Goal: Find contact information: Find contact information

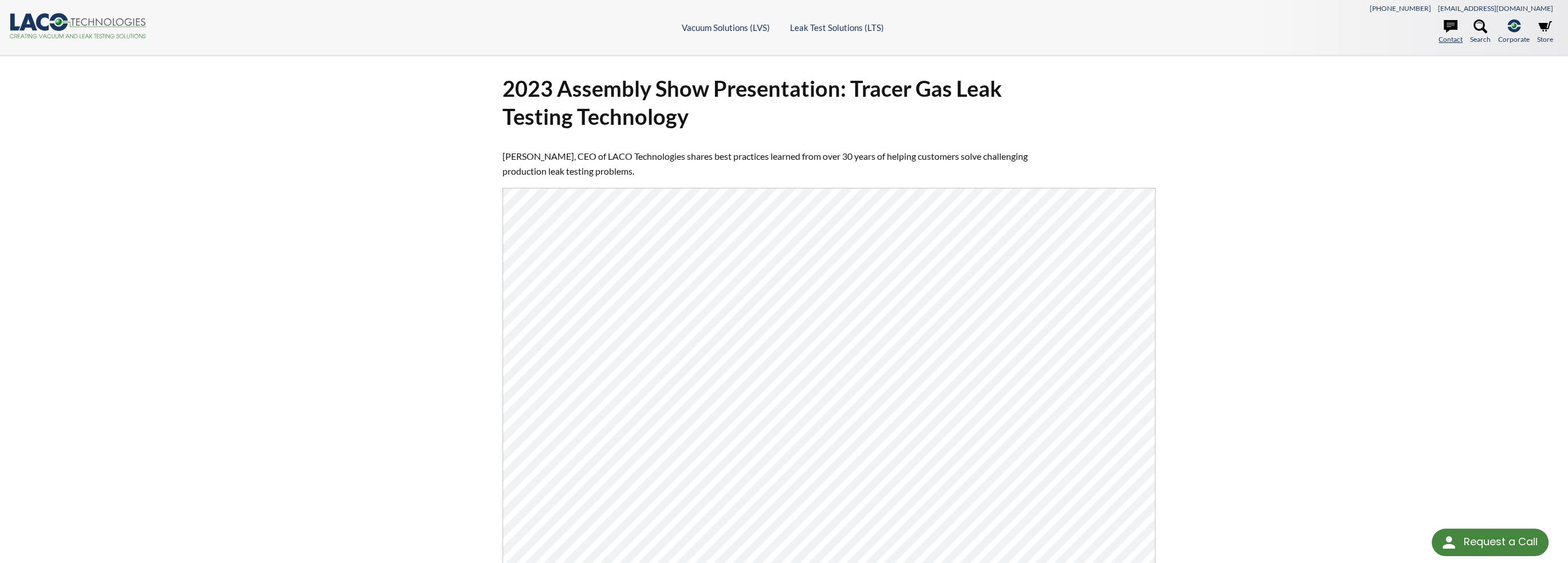
click at [1446, 28] on icon at bounding box center [1451, 26] width 14 height 13
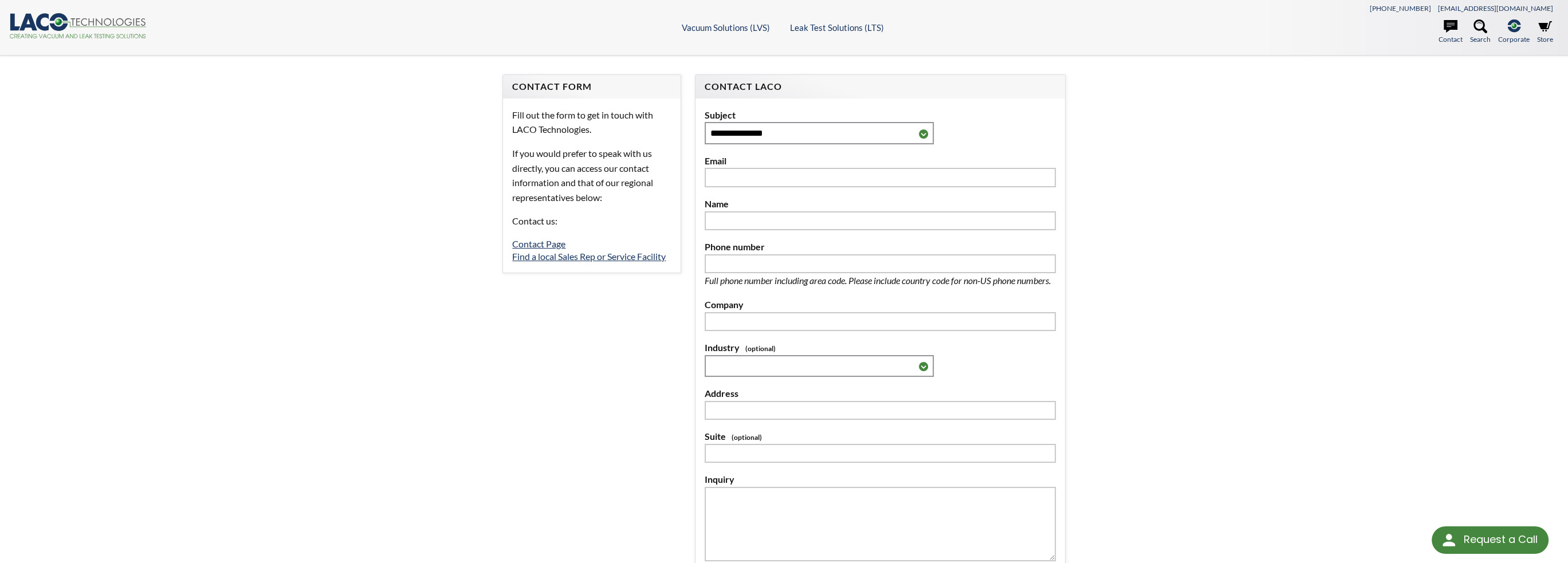
select select "Language Translate Widget"
click at [1446, 28] on icon at bounding box center [1451, 26] width 14 height 13
click at [525, 243] on link "Contact Page" at bounding box center [538, 243] width 53 height 11
select select "Language Translate Widget"
click at [543, 240] on link "Contact Page" at bounding box center [538, 243] width 53 height 11
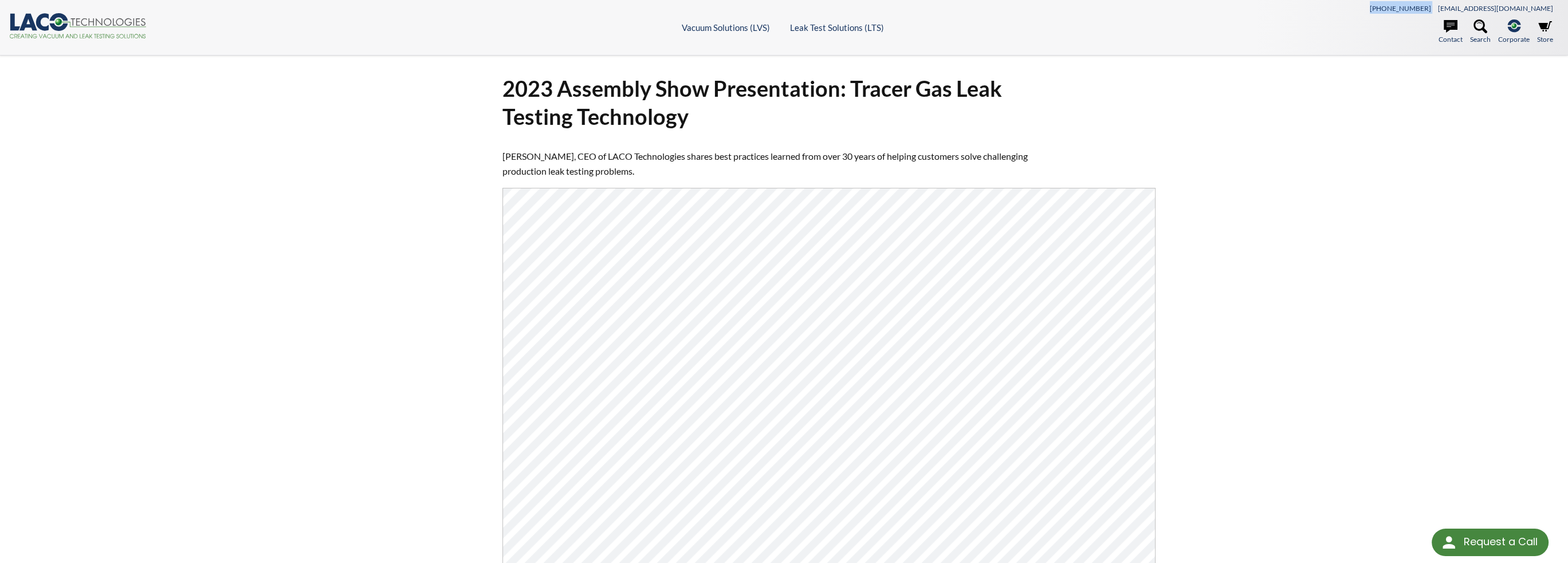
drag, startPoint x: 1442, startPoint y: 8, endPoint x: 1489, endPoint y: 10, distance: 47.0
click at [1489, 10] on div "[PHONE_NUMBER] [EMAIL_ADDRESS][DOMAIN_NAME]" at bounding box center [1365, 8] width 387 height 13
copy span "[PHONE_NUMBER]"
drag, startPoint x: 1556, startPoint y: 8, endPoint x: 1492, endPoint y: 7, distance: 64.0
click at [1492, 7] on div "[PHONE_NUMBER] [EMAIL_ADDRESS][DOMAIN_NAME]" at bounding box center [1365, 8] width 387 height 13
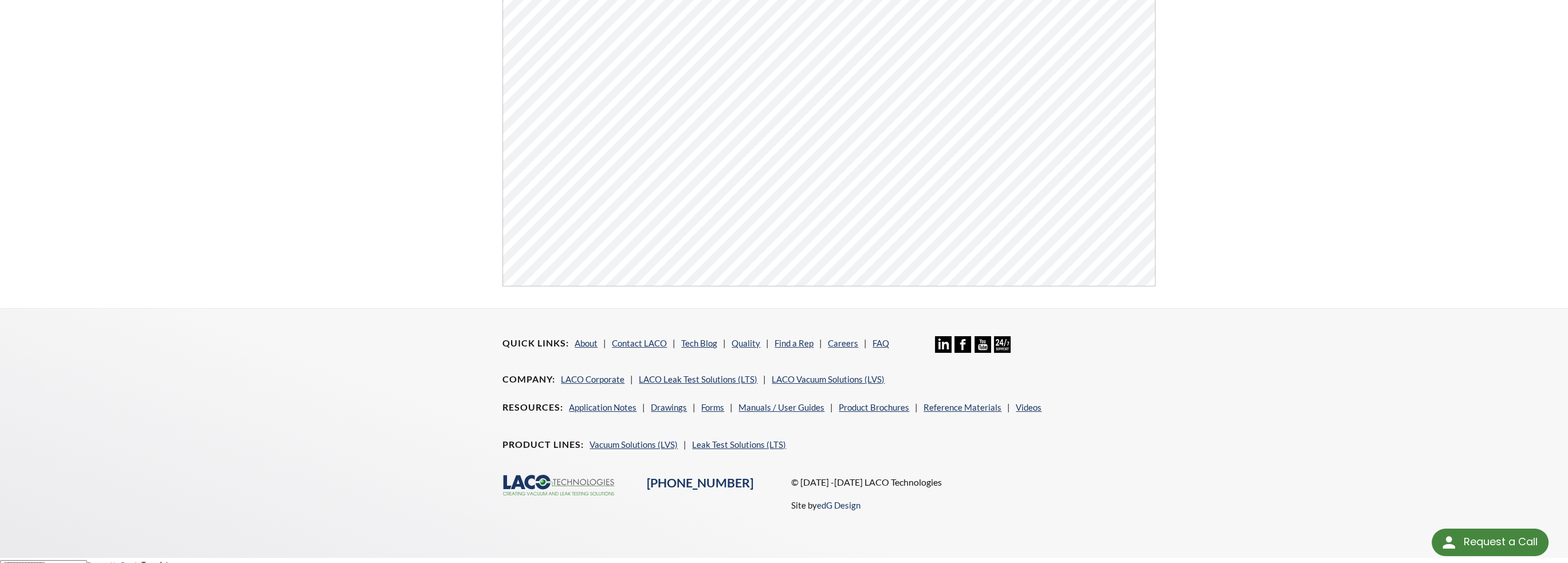
scroll to position [298, 0]
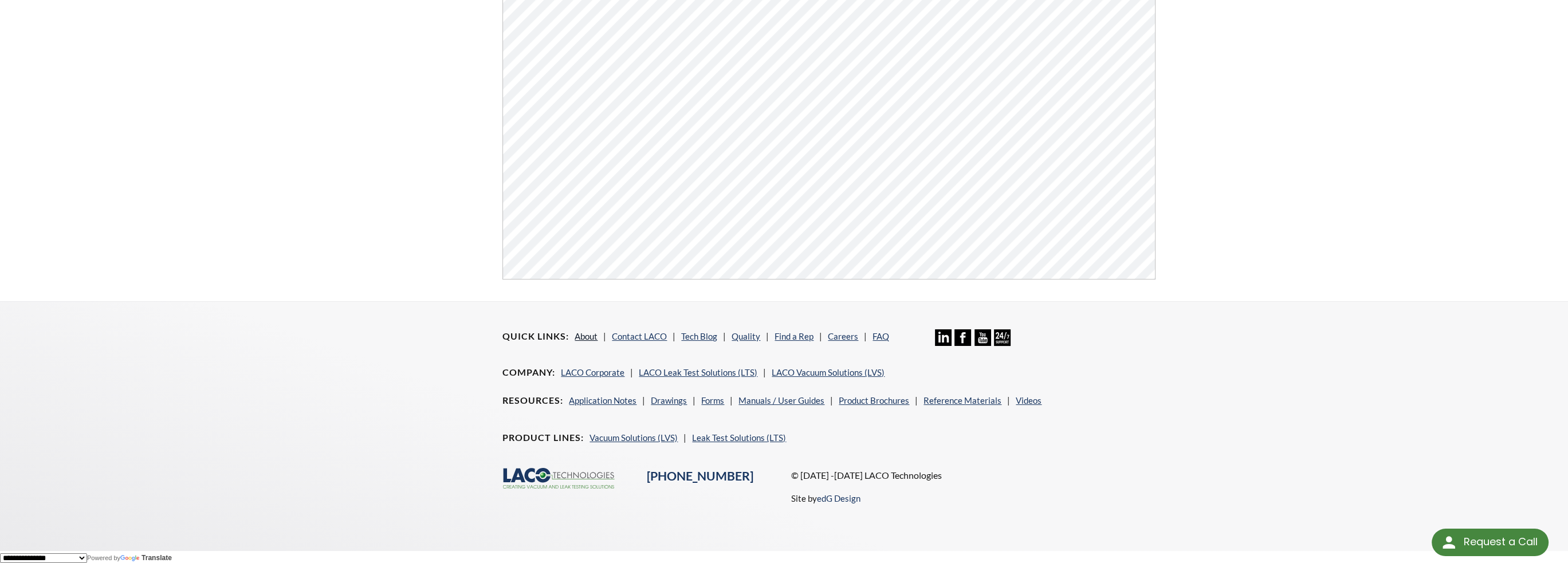
click at [585, 336] on link "About" at bounding box center [586, 336] width 23 height 11
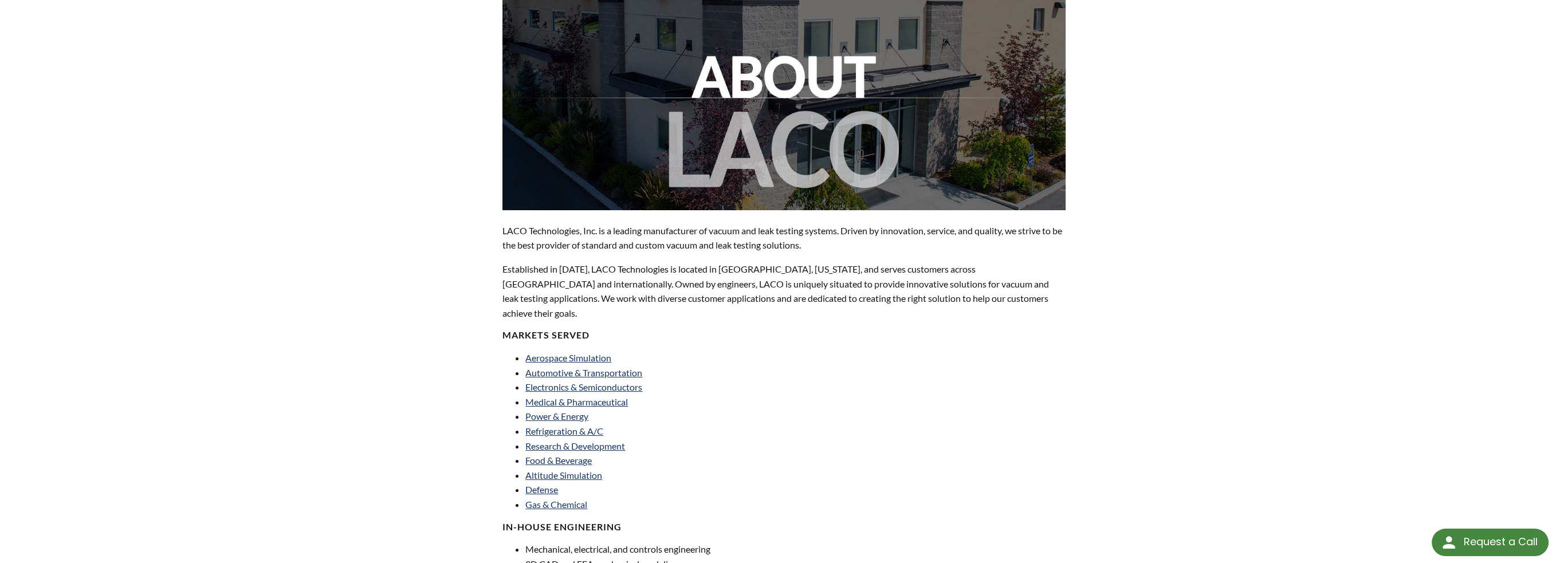
scroll to position [172, 0]
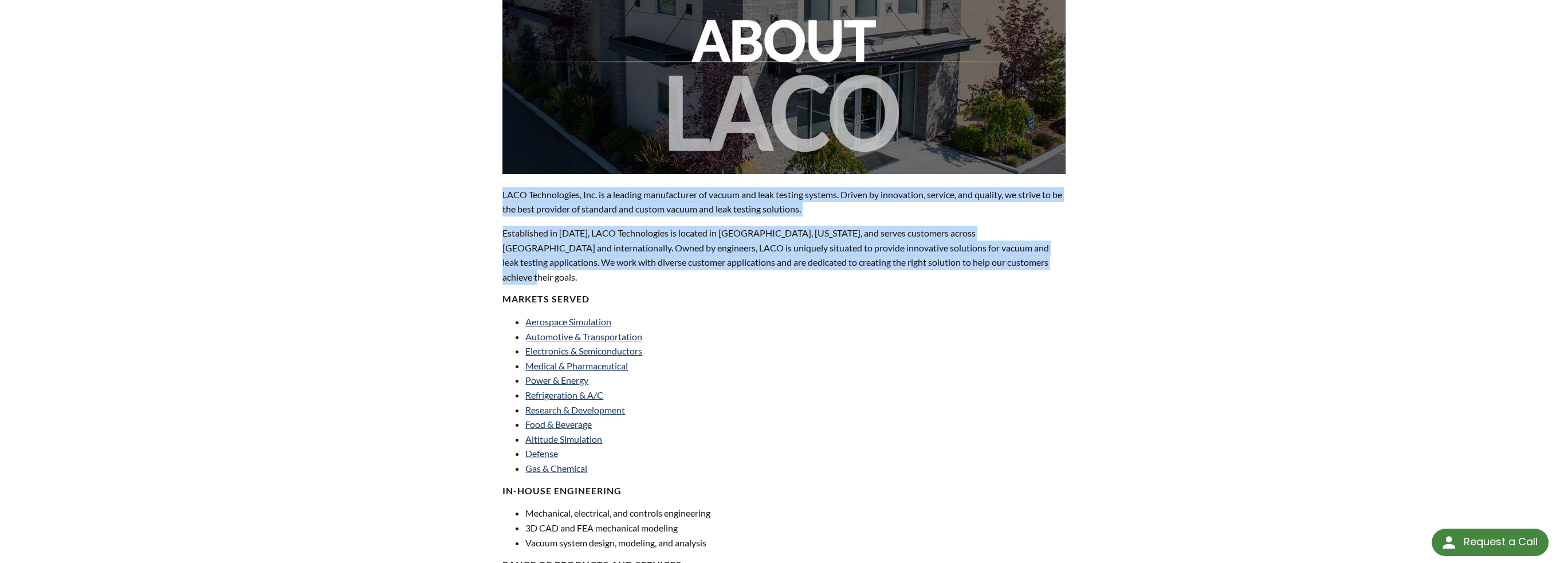
drag, startPoint x: 503, startPoint y: 191, endPoint x: 987, endPoint y: 268, distance: 490.1
click at [987, 268] on div "LACO Technologies, Inc. is a leading manufacturer of vacuum and leak testing sy…" at bounding box center [784, 407] width 562 height 917
copy div "LACO Technologies, Inc. is a leading manufacturer of vacuum and leak testing sy…"
